Goal: Find contact information: Find contact information

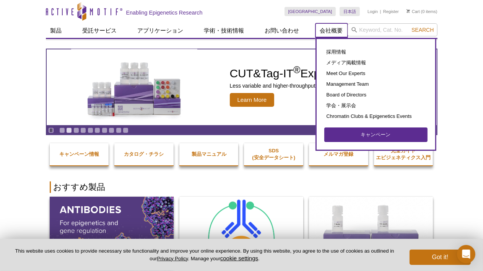
click at [333, 29] on link "会社概要" at bounding box center [332, 30] width 32 height 15
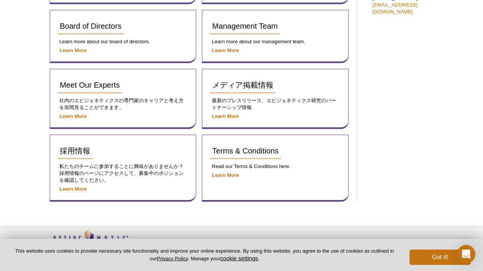
scroll to position [451, 0]
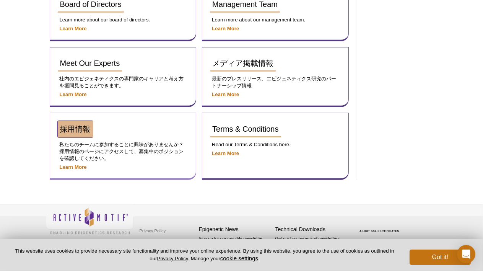
click at [75, 133] on link "採用情報" at bounding box center [75, 129] width 35 height 16
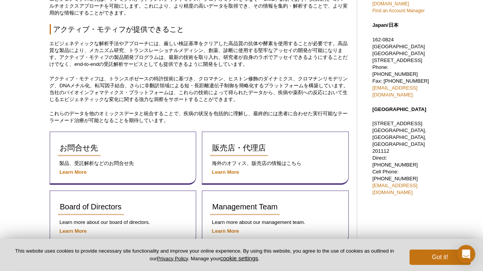
scroll to position [248, 0]
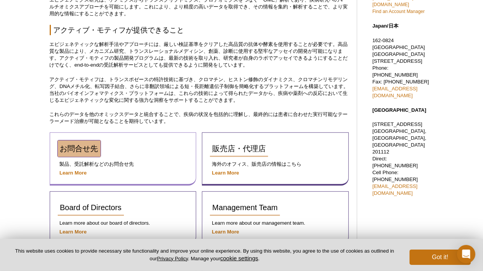
click at [85, 150] on span "お問合せ先" at bounding box center [79, 148] width 38 height 8
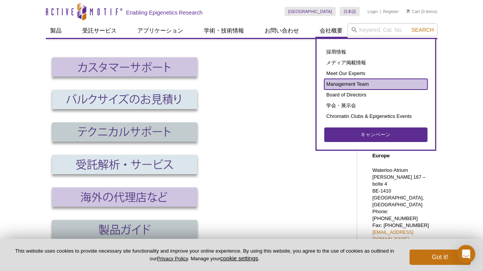
click at [343, 82] on link "Management Team" at bounding box center [375, 84] width 103 height 11
click at [367, 86] on link "Management Team" at bounding box center [375, 84] width 103 height 11
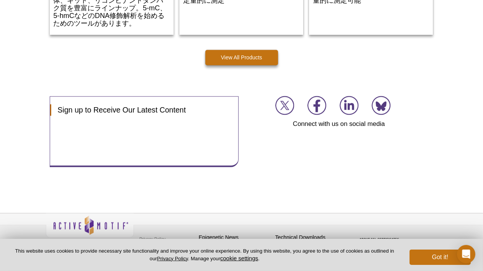
scroll to position [1180, 0]
